Goal: Transaction & Acquisition: Purchase product/service

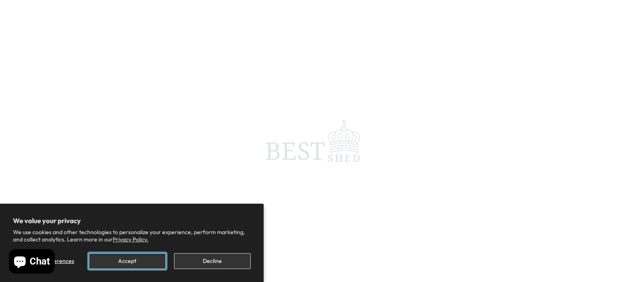
click at [140, 266] on button "Accept" at bounding box center [127, 261] width 77 height 16
click at [138, 261] on span at bounding box center [311, 141] width 623 height 282
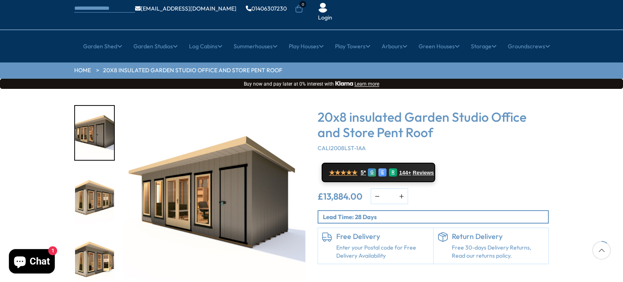
scroll to position [122, 0]
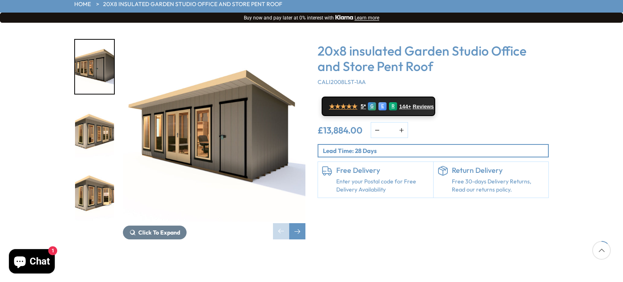
click at [230, 98] on img "1 / 8" at bounding box center [214, 130] width 183 height 183
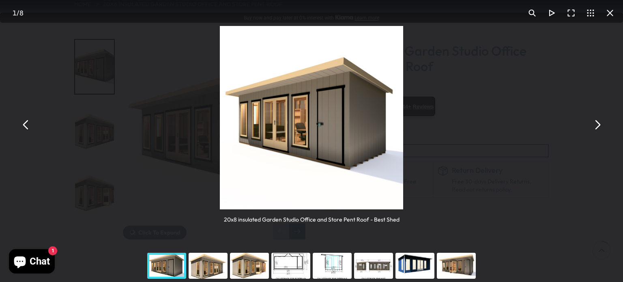
click at [598, 125] on button "You can close this modal content with the ESC key" at bounding box center [597, 124] width 19 height 19
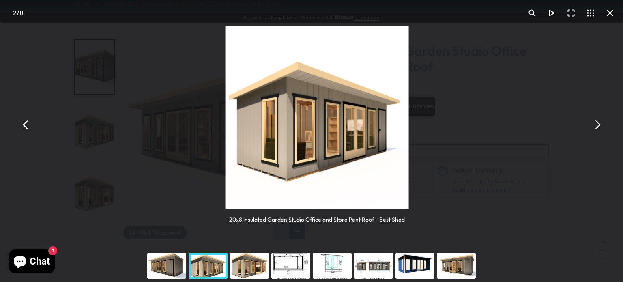
click at [598, 124] on button "You can close this modal content with the ESC key" at bounding box center [597, 124] width 19 height 19
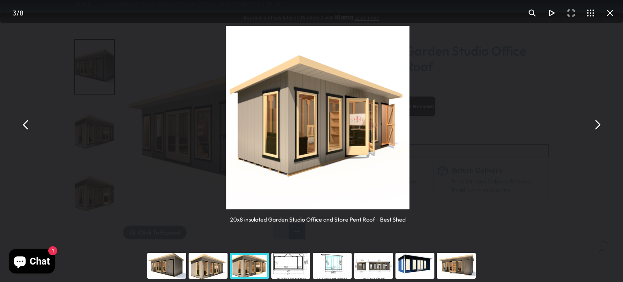
click at [599, 124] on button "You can close this modal content with the ESC key" at bounding box center [597, 124] width 19 height 19
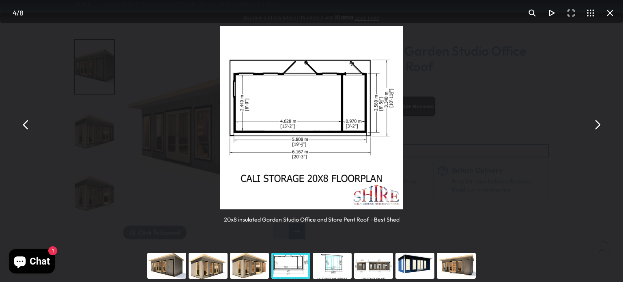
click at [600, 124] on button "You can close this modal content with the ESC key" at bounding box center [597, 124] width 19 height 19
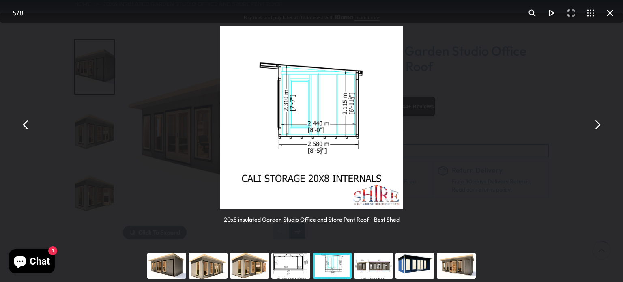
click at [600, 124] on button "You can close this modal content with the ESC key" at bounding box center [597, 124] width 19 height 19
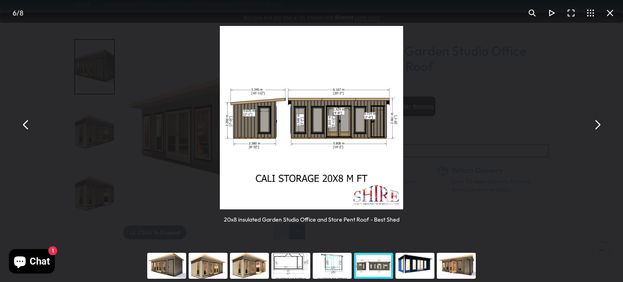
click at [601, 124] on button "You can close this modal content with the ESC key" at bounding box center [597, 124] width 19 height 19
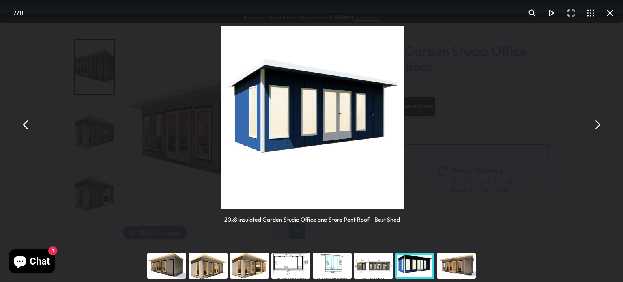
click at [602, 125] on button "You can close this modal content with the ESC key" at bounding box center [597, 124] width 19 height 19
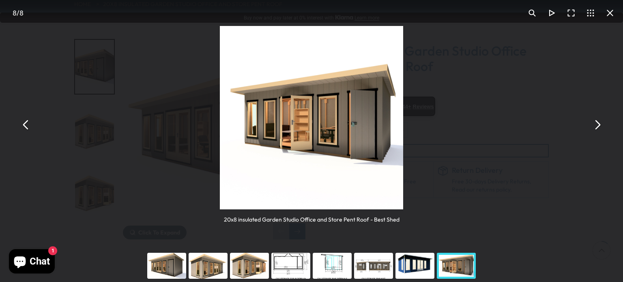
click at [602, 125] on button "You can close this modal content with the ESC key" at bounding box center [597, 124] width 19 height 19
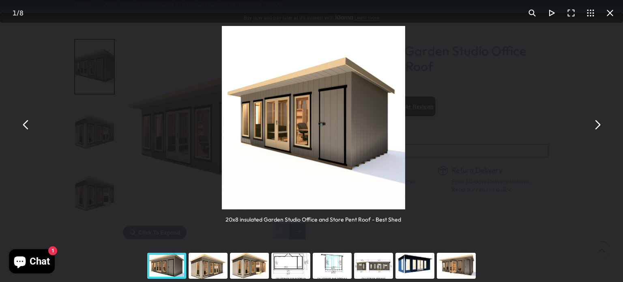
click at [603, 125] on button "You can close this modal content with the ESC key" at bounding box center [597, 124] width 19 height 19
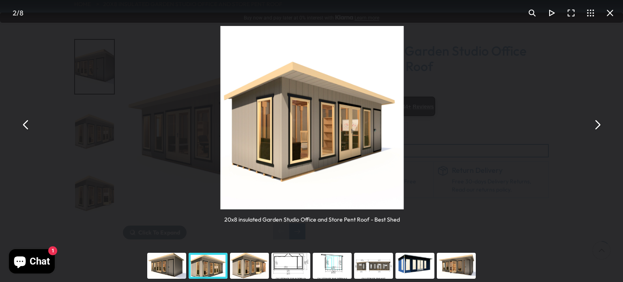
click at [603, 125] on button "You can close this modal content with the ESC key" at bounding box center [597, 124] width 19 height 19
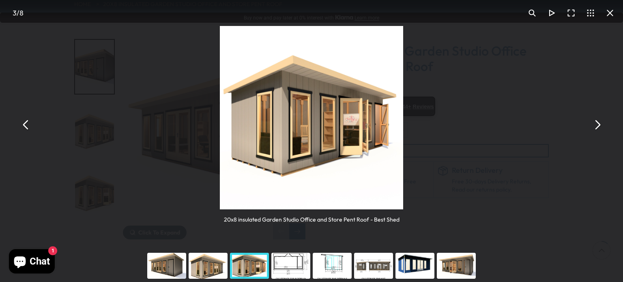
click at [604, 125] on button "You can close this modal content with the ESC key" at bounding box center [597, 124] width 19 height 19
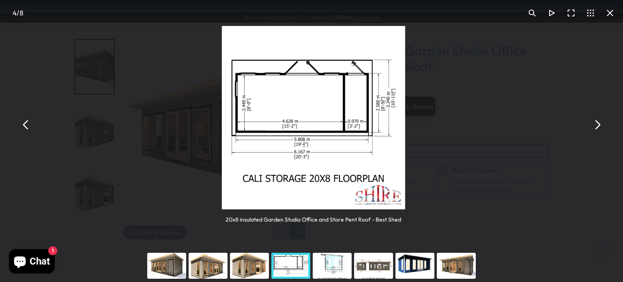
click at [604, 125] on button "You can close this modal content with the ESC key" at bounding box center [597, 124] width 19 height 19
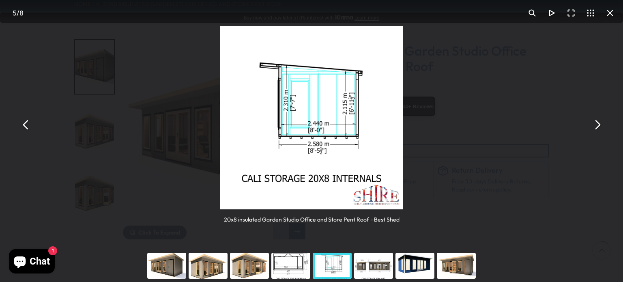
drag, startPoint x: 468, startPoint y: 270, endPoint x: 472, endPoint y: 263, distance: 8.9
click at [469, 270] on div "You can close this modal content with the ESC key" at bounding box center [456, 266] width 41 height 32
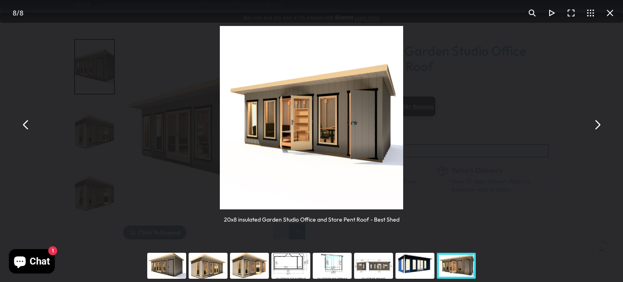
click at [595, 9] on button "You can close this modal content with the ESC key" at bounding box center [590, 12] width 19 height 19
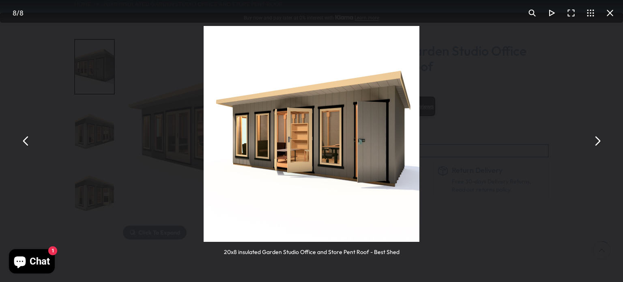
click at [612, 10] on button "You can close this modal content with the ESC key" at bounding box center [610, 12] width 19 height 19
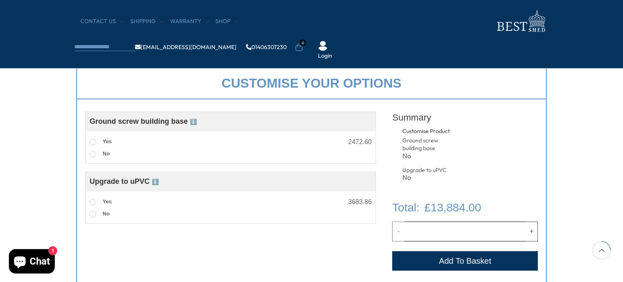
scroll to position [365, 0]
